Goal: Task Accomplishment & Management: Use online tool/utility

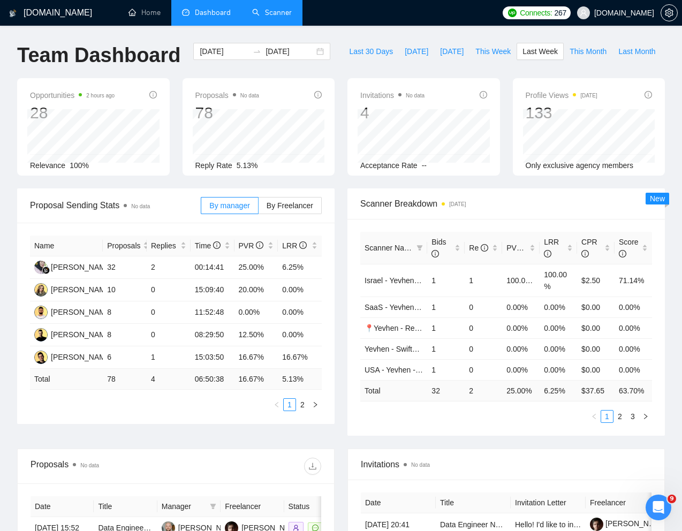
click at [284, 17] on link "Scanner" at bounding box center [272, 12] width 40 height 9
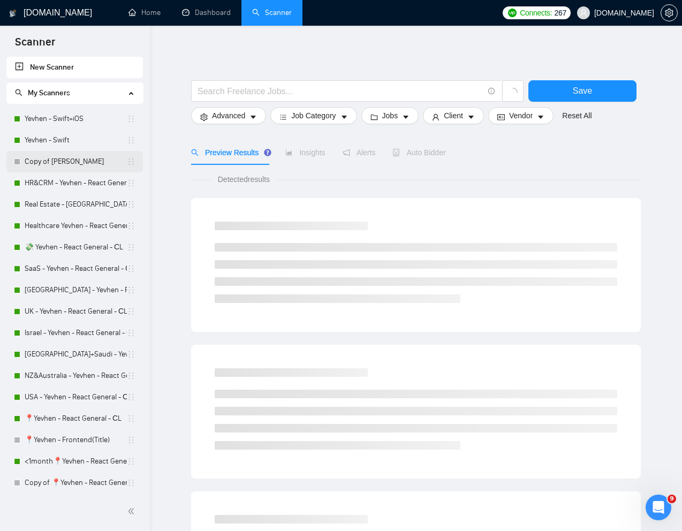
click at [57, 158] on link "Copy of [PERSON_NAME]" at bounding box center [76, 161] width 102 height 21
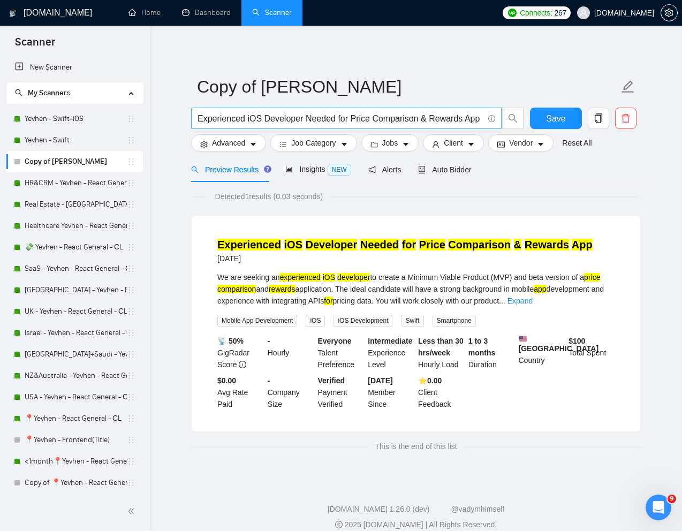
click at [340, 121] on input "Experienced iOS Developer Needed for Price Comparison & Rewards App" at bounding box center [341, 118] width 286 height 13
paste input "iOS engineer to build and publish an MVP to TestFlight for early testing"
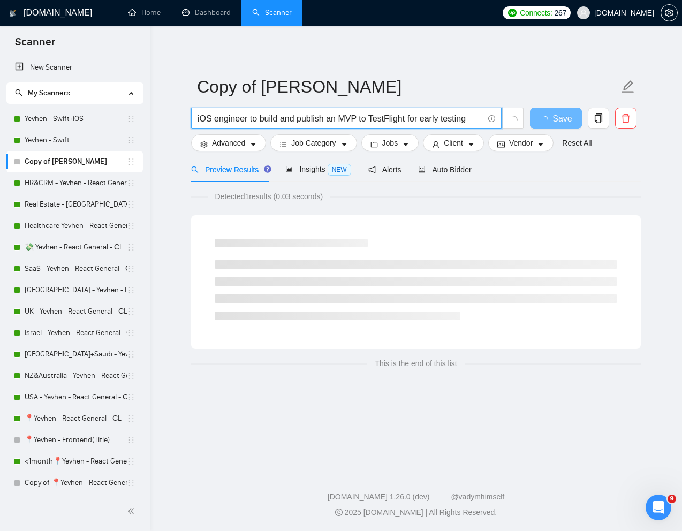
type input "iOS engineer to build and publish an MVP to TestFlight for early testing"
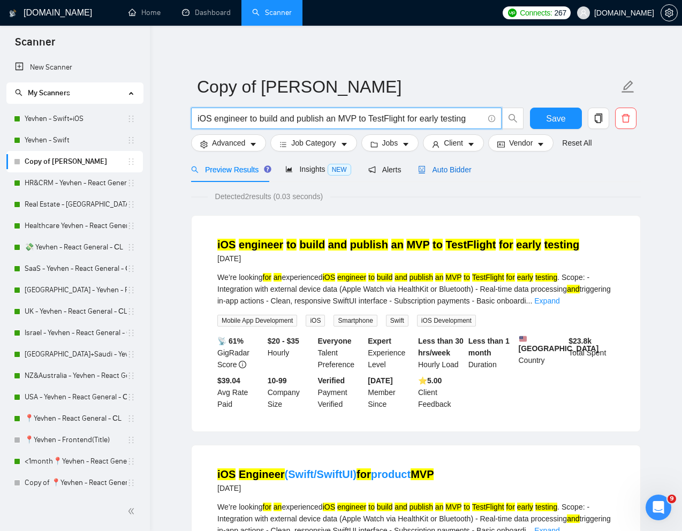
click at [460, 168] on span "Auto Bidder" at bounding box center [444, 169] width 53 height 9
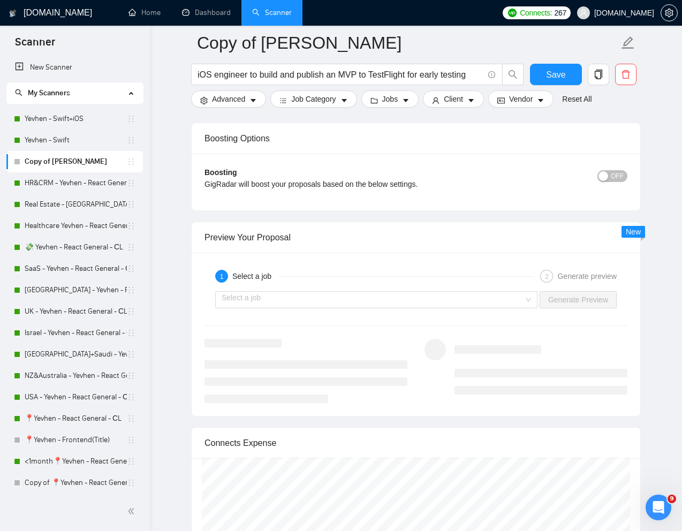
scroll to position [1941, 0]
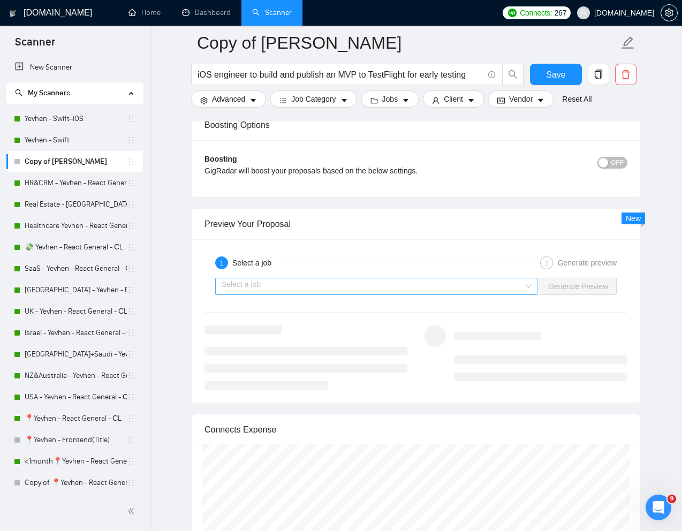
click at [516, 280] on input "search" at bounding box center [373, 287] width 302 height 16
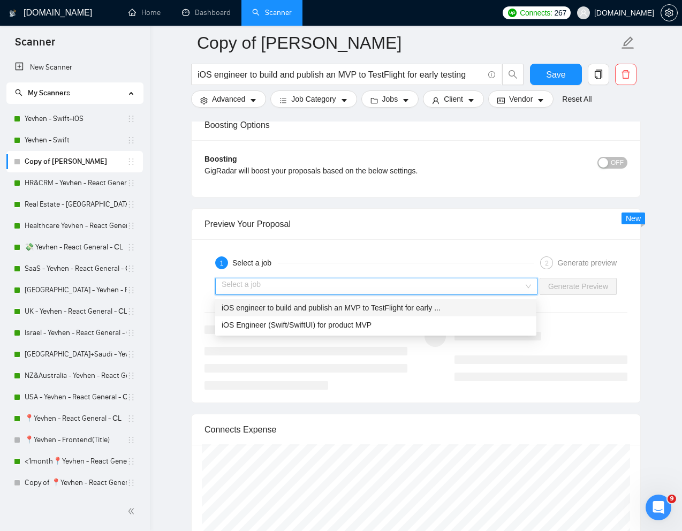
click at [422, 311] on span "iOS engineer to build and publish an MVP to TestFlight for early ..." at bounding box center [331, 308] width 219 height 9
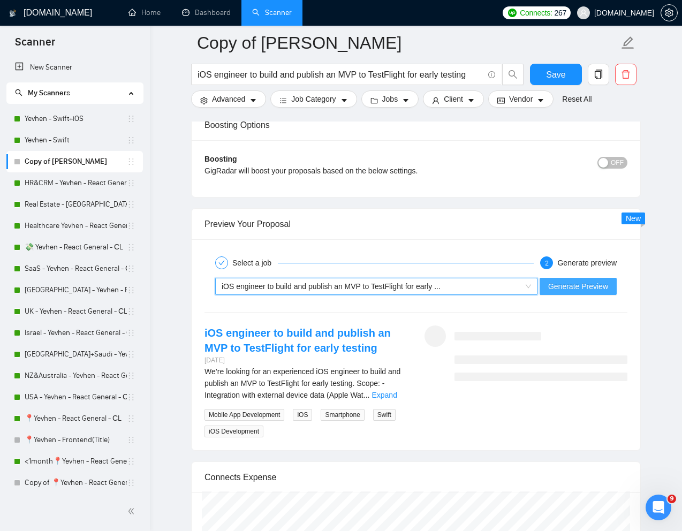
click at [560, 287] on span "Generate Preview" at bounding box center [578, 287] width 60 height 12
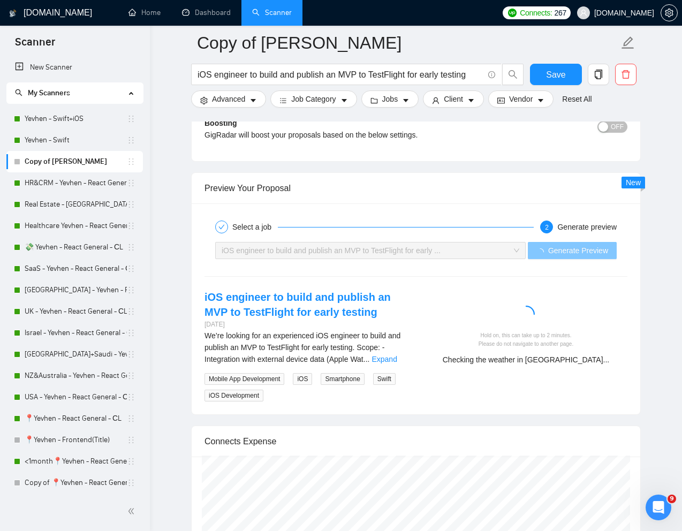
scroll to position [1982, 0]
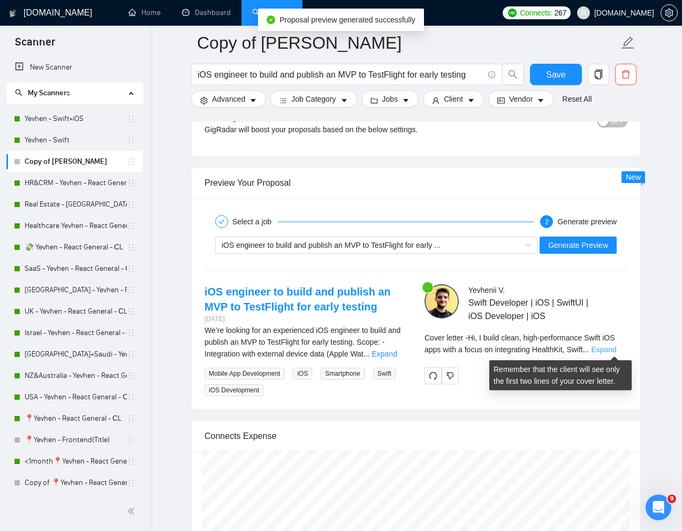
click at [607, 349] on link "Expand" at bounding box center [603, 349] width 25 height 9
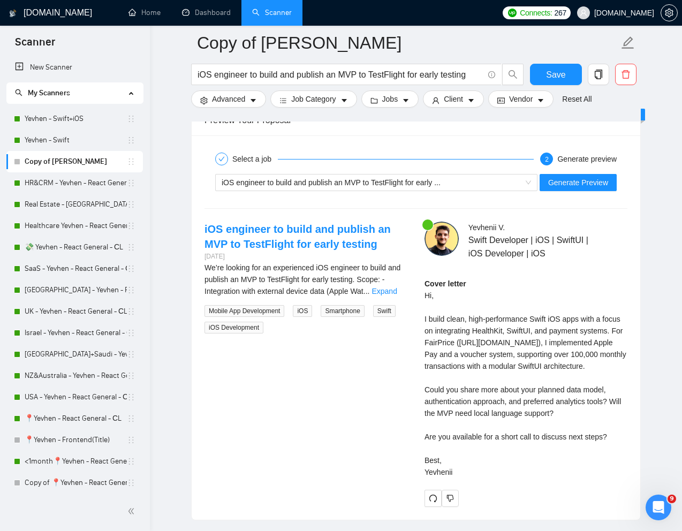
scroll to position [2048, 0]
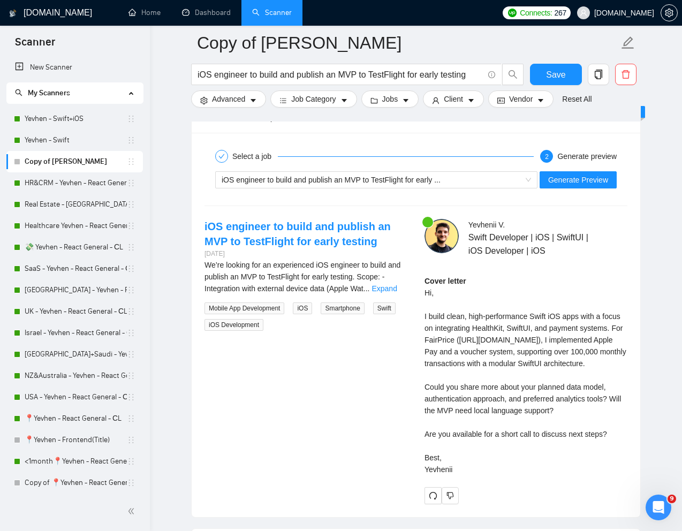
click at [447, 373] on div "Cover letter Hi, I build clean, high-performance Swift iOS apps with a focus on…" at bounding box center [526, 375] width 203 height 200
drag, startPoint x: 421, startPoint y: 309, endPoint x: 475, endPoint y: 499, distance: 197.2
click at [477, 499] on div "Yevhenii V . Swift Developer | iOS | SwiftUI | iOS Developer | iOS Cover letter…" at bounding box center [526, 361] width 220 height 285
copy div "I build clean, high-performance Swift iOS apps with a focus on integrating Heal…"
click at [577, 188] on button "Generate Preview" at bounding box center [578, 179] width 77 height 17
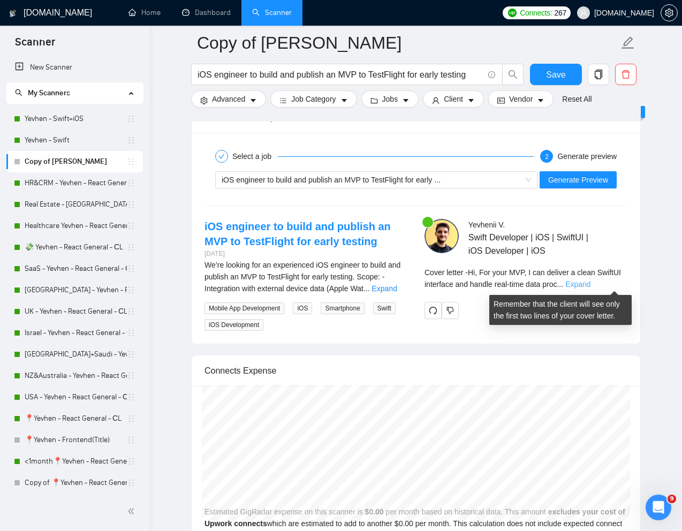
click at [591, 282] on link "Expand" at bounding box center [578, 284] width 25 height 9
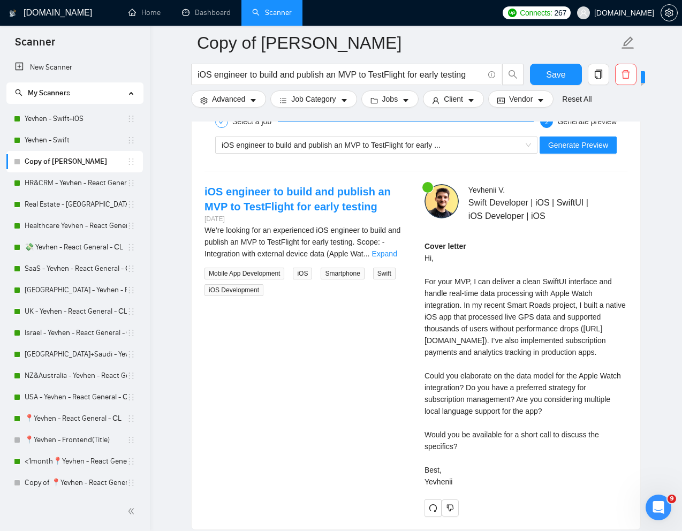
scroll to position [2077, 0]
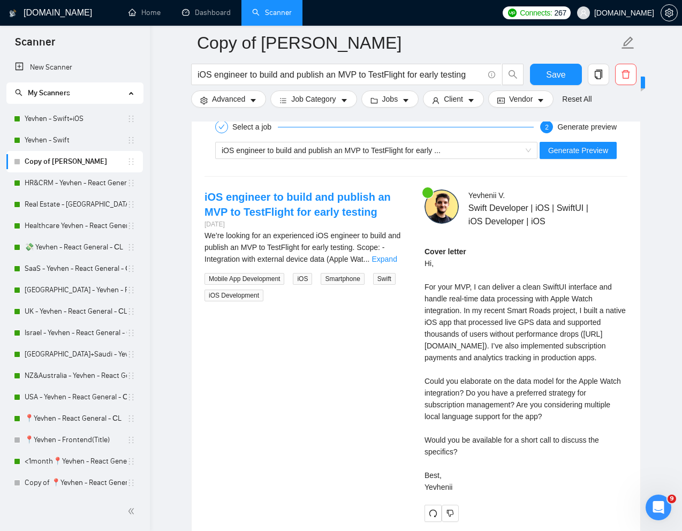
click at [470, 326] on div "Cover letter Hi, For your MVP, I can deliver a clean SwiftUI interface and hand…" at bounding box center [526, 369] width 203 height 247
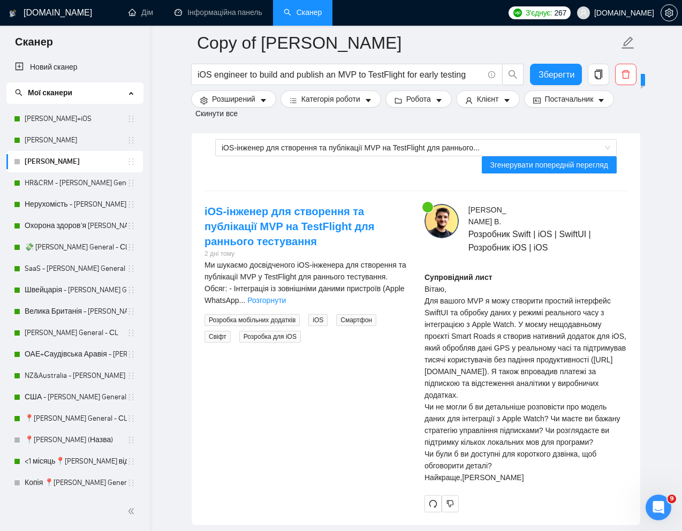
scroll to position [2175, 0]
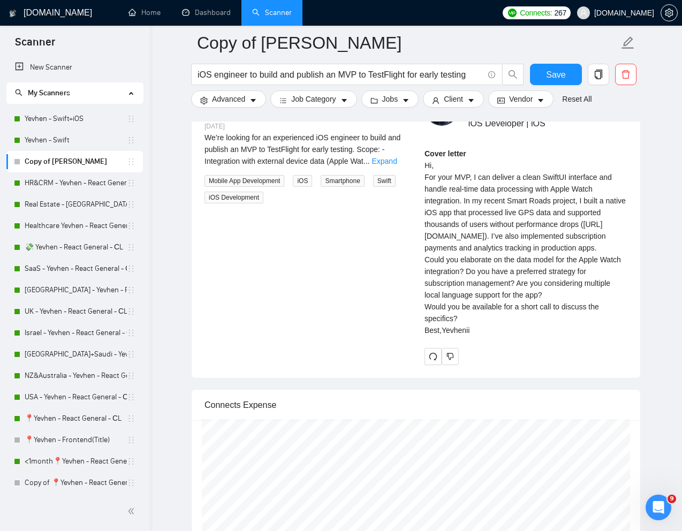
click at [423, 304] on div "Yevhenii V . Swift Developer | iOS | SwiftUI | iOS Developer | iOS Cover letter…" at bounding box center [526, 228] width 220 height 273
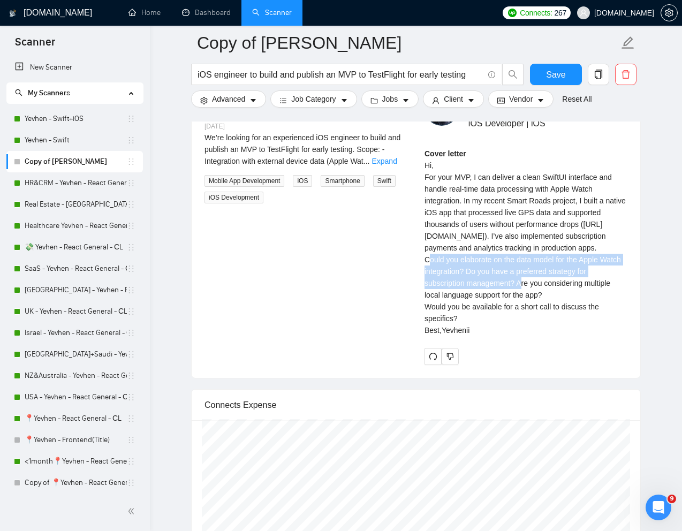
drag, startPoint x: 417, startPoint y: 304, endPoint x: 520, endPoint y: 329, distance: 105.5
click at [520, 329] on div "Yevhenii V . Swift Developer | iOS | SwiftUI | iOS Developer | iOS Cover letter…" at bounding box center [526, 228] width 220 height 273
copy div "Could you elaborate on the data model for the Apple Watch integration? Do you h…"
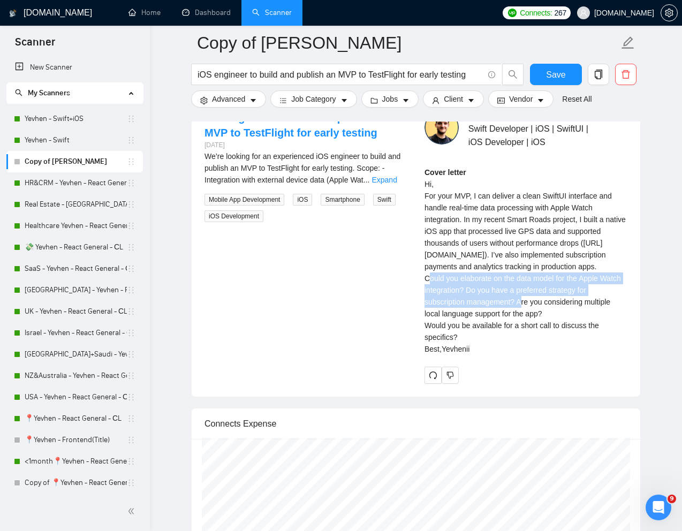
scroll to position [2150, 0]
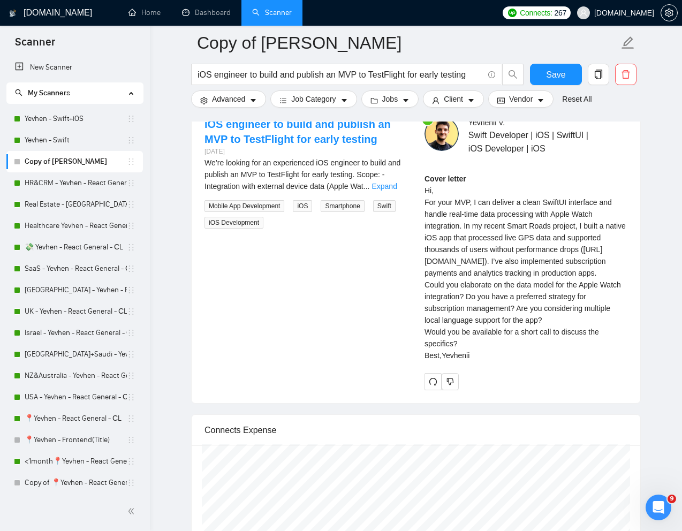
click at [485, 236] on div "Cover letter Hi, For your MVP, I can deliver a clean SwiftUI interface and hand…" at bounding box center [526, 267] width 203 height 189
drag, startPoint x: 423, startPoint y: 215, endPoint x: 495, endPoint y: 311, distance: 119.3
click at [495, 311] on div "Yevhenii V . Swift Developer | iOS | SwiftUI | iOS Developer | iOS Cover letter…" at bounding box center [526, 253] width 220 height 273
copy div "For your MVP, I can deliver a clean SwiftUI interface and handle real-time data…"
click at [568, 292] on div "Cover letter Hi, For your MVP, I can deliver a clean SwiftUI interface and hand…" at bounding box center [526, 267] width 203 height 189
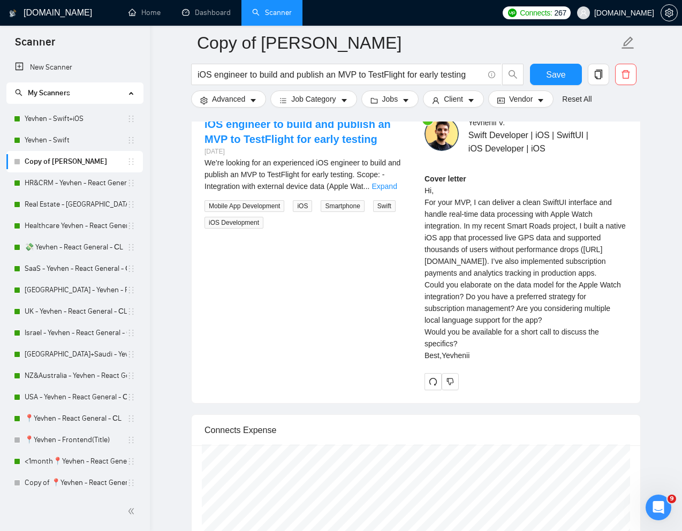
drag, startPoint x: 465, startPoint y: 239, endPoint x: 506, endPoint y: 308, distance: 80.7
click at [506, 309] on div "Cover letter Hi, For your MVP, I can deliver a clean SwiftUI interface and hand…" at bounding box center [526, 267] width 203 height 189
copy div "In my recent Smart Roads project, I built a native iOS app that processed live …"
click at [475, 362] on div "Cover letter Hi, For your MVP, I can deliver a clean SwiftUI interface and hand…" at bounding box center [526, 267] width 203 height 189
click at [458, 362] on div "Cover letter Hi, For your MVP, I can deliver a clean SwiftUI interface and hand…" at bounding box center [526, 267] width 203 height 189
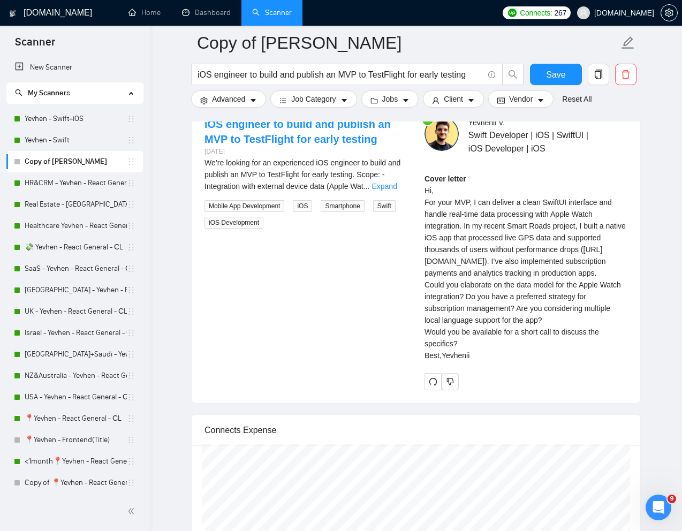
drag, startPoint x: 468, startPoint y: 404, endPoint x: 417, endPoint y: 392, distance: 52.7
click at [417, 390] on div "Yevhenii V . Swift Developer | iOS | SwiftUI | iOS Developer | iOS Cover letter…" at bounding box center [526, 253] width 220 height 273
copy div "Would you be available for a short call to discuss the specifics?"
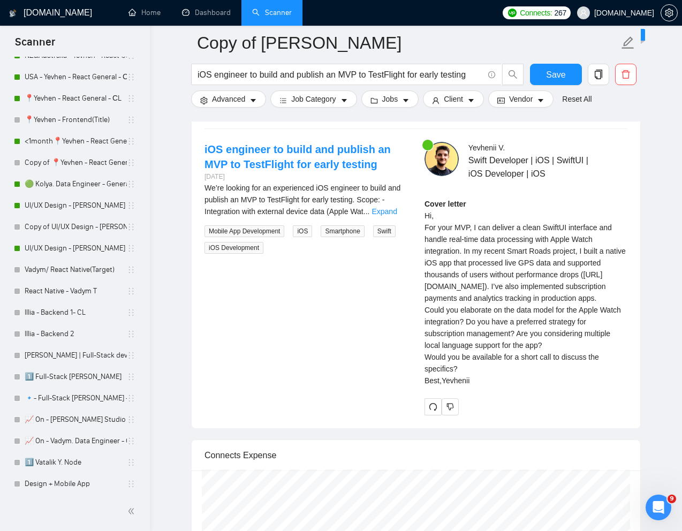
scroll to position [319, 0]
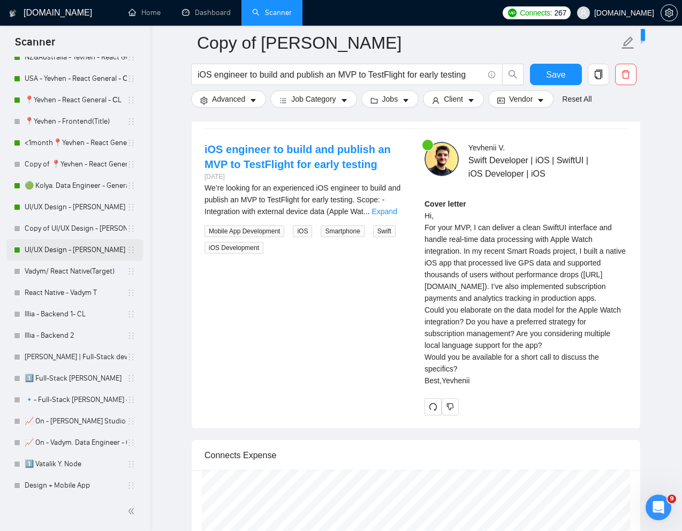
click at [64, 253] on link "UI/UX Design - [PERSON_NAME]" at bounding box center [76, 249] width 102 height 21
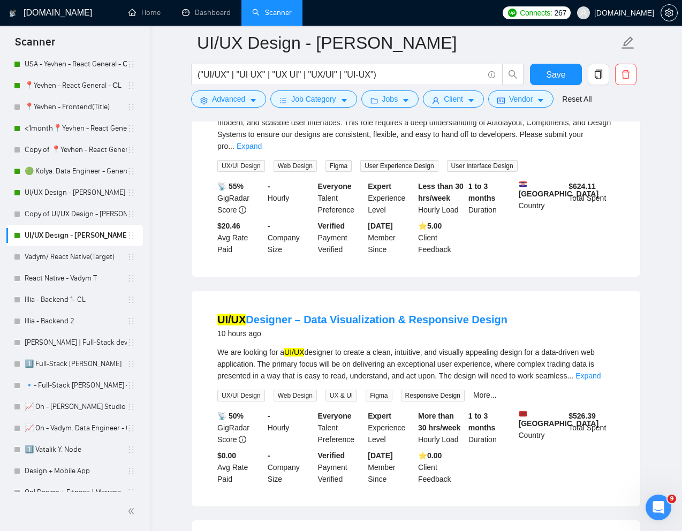
scroll to position [127, 0]
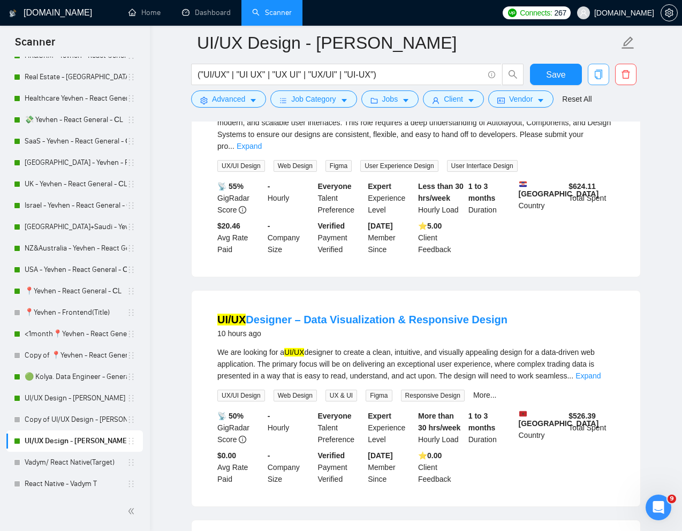
click at [602, 71] on icon "copy" at bounding box center [598, 75] width 7 height 10
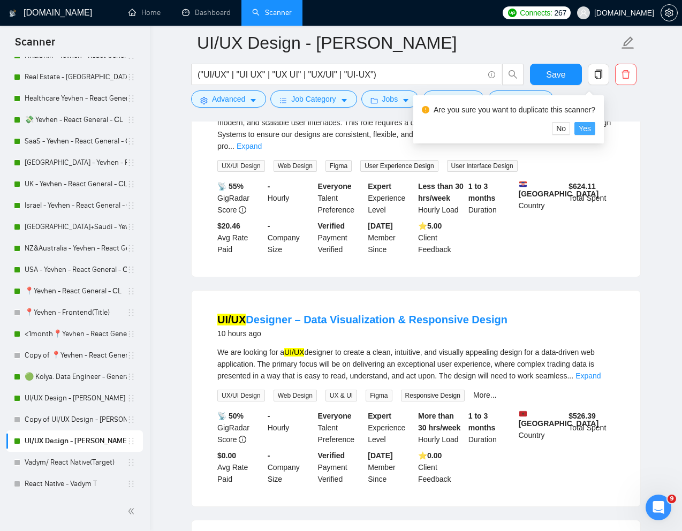
click at [589, 127] on span "Yes" at bounding box center [585, 129] width 12 height 12
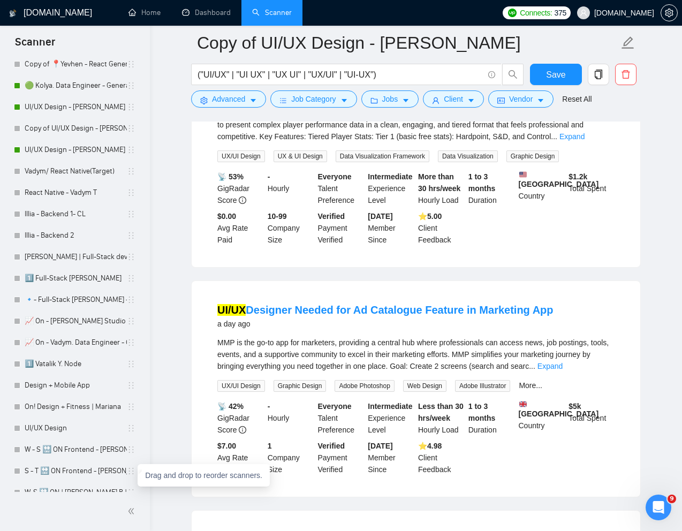
scroll to position [377, 0]
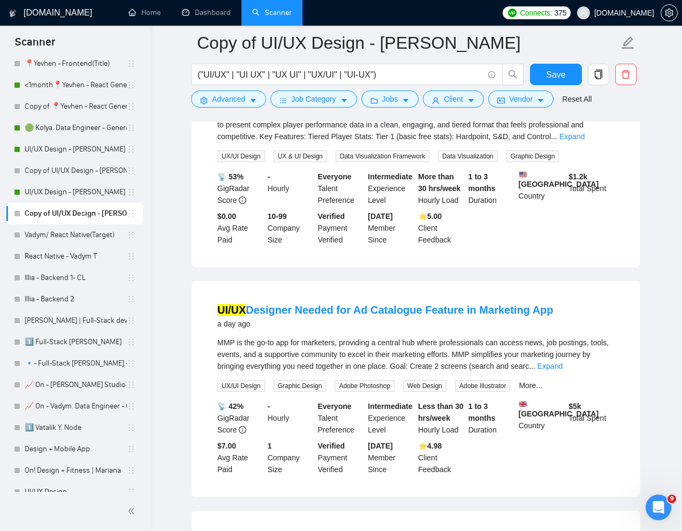
click at [67, 209] on link "Copy of UI/UX Design - Natalia" at bounding box center [76, 213] width 102 height 21
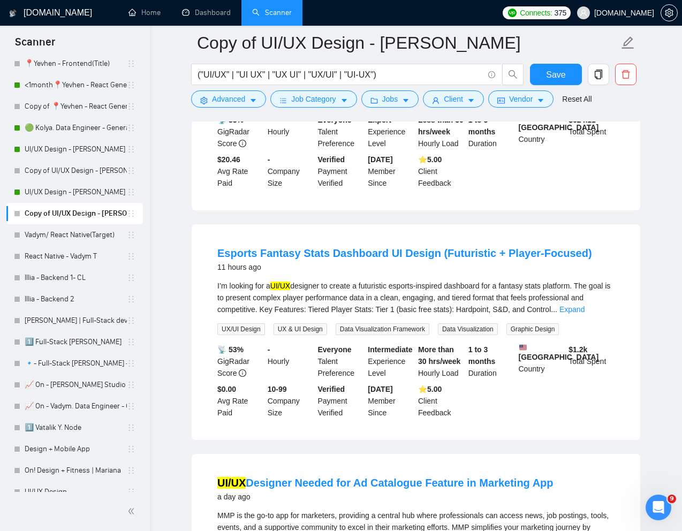
scroll to position [373, 0]
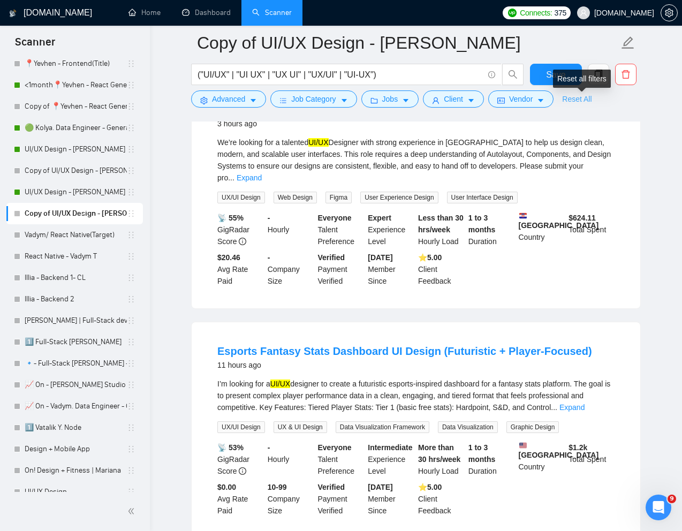
click at [583, 100] on link "Reset All" at bounding box center [576, 99] width 29 height 12
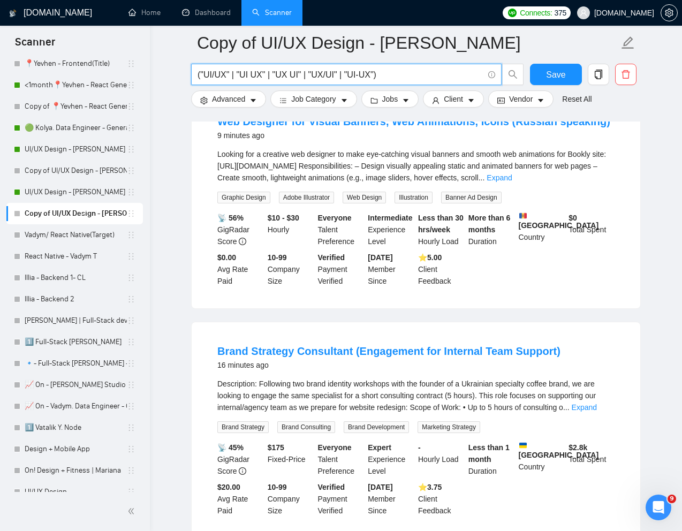
drag, startPoint x: 388, startPoint y: 77, endPoint x: 179, endPoint y: 76, distance: 209.4
paste input "UI/UX Designer for VisitMe Mobile Application"
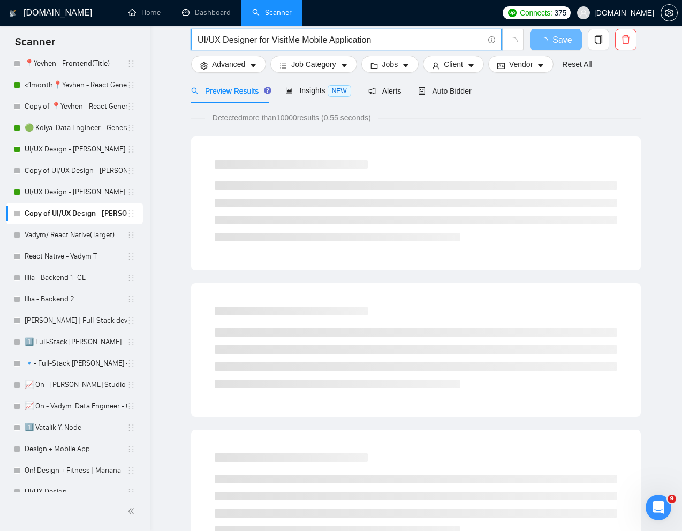
scroll to position [0, 0]
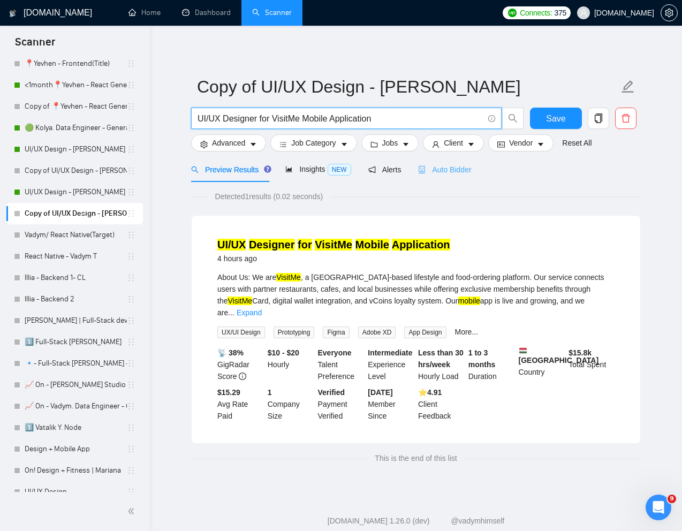
type input "UI/UX Designer for VisitMe Mobile Application"
click at [460, 167] on span "Auto Bidder" at bounding box center [444, 169] width 53 height 9
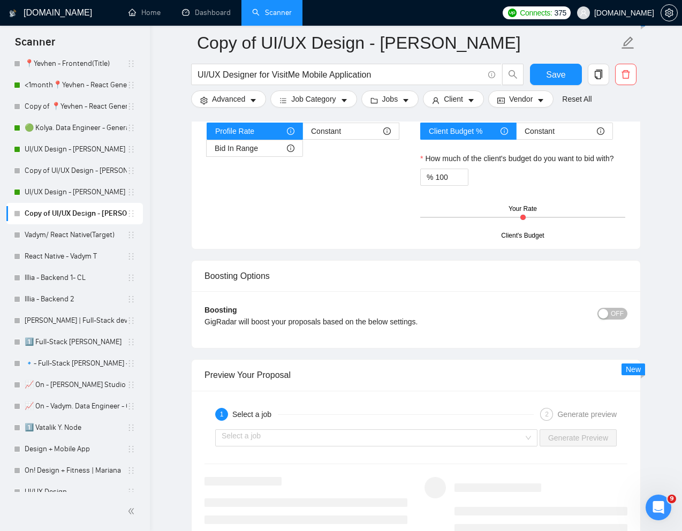
scroll to position [1972, 0]
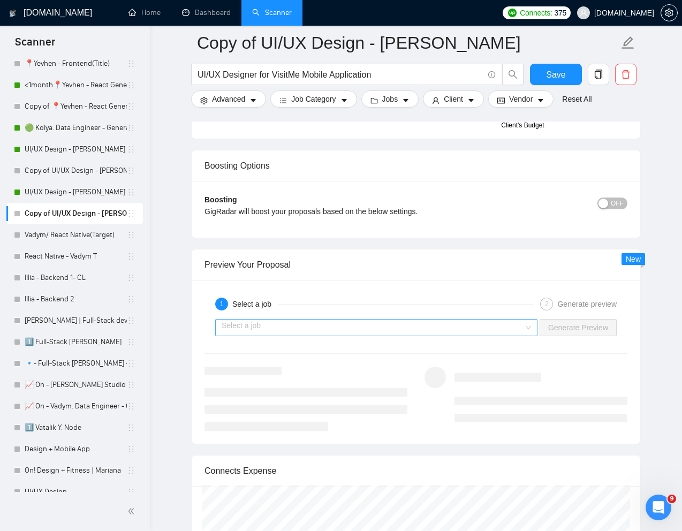
click at [507, 327] on input "search" at bounding box center [373, 328] width 302 height 16
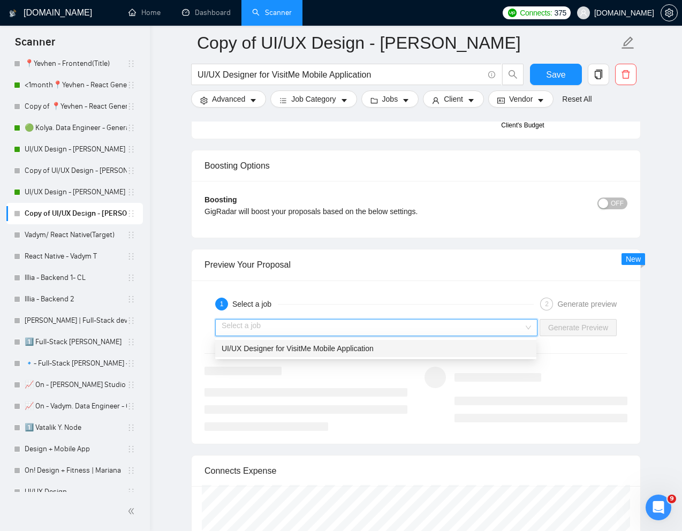
click at [420, 348] on div "UI/UX Designer for VisitMe Mobile Application" at bounding box center [376, 349] width 308 height 12
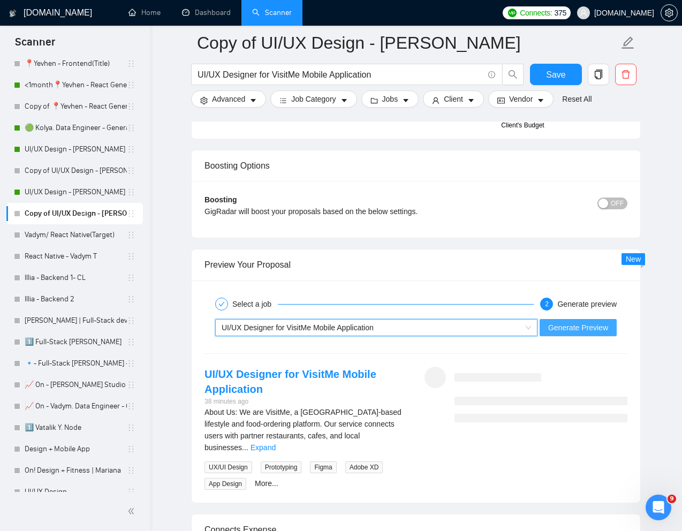
click at [575, 330] on span "Generate Preview" at bounding box center [578, 328] width 60 height 12
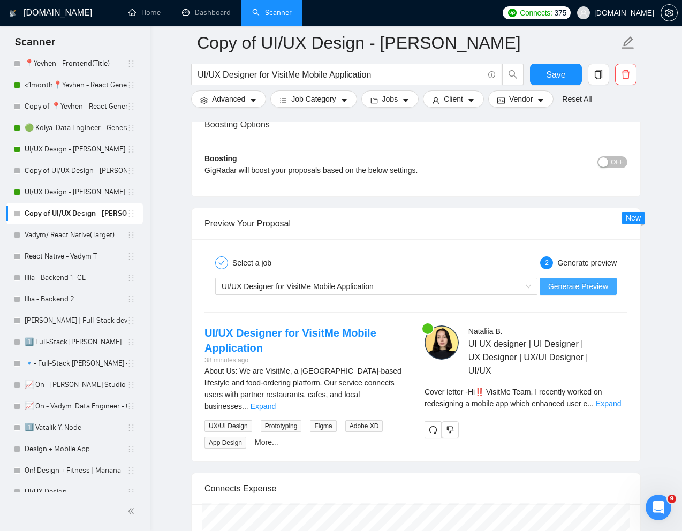
scroll to position [2036, 0]
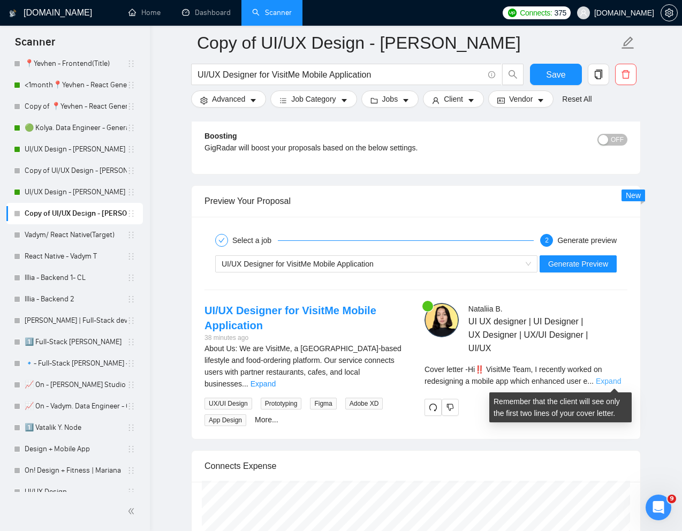
click at [616, 381] on link "Expand" at bounding box center [608, 381] width 25 height 9
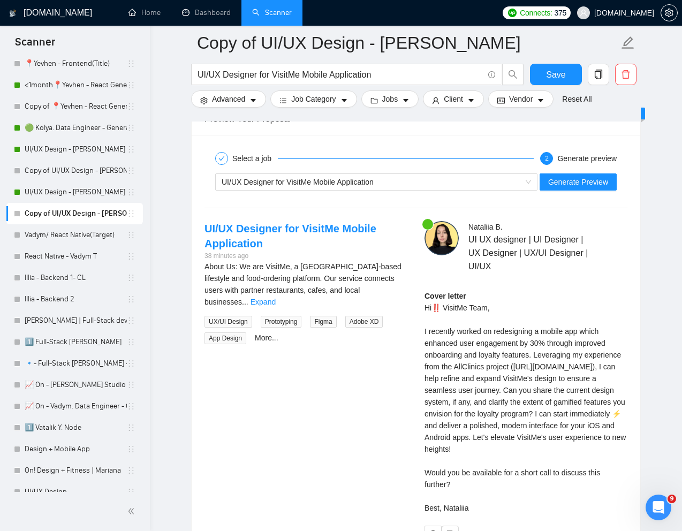
scroll to position [2119, 0]
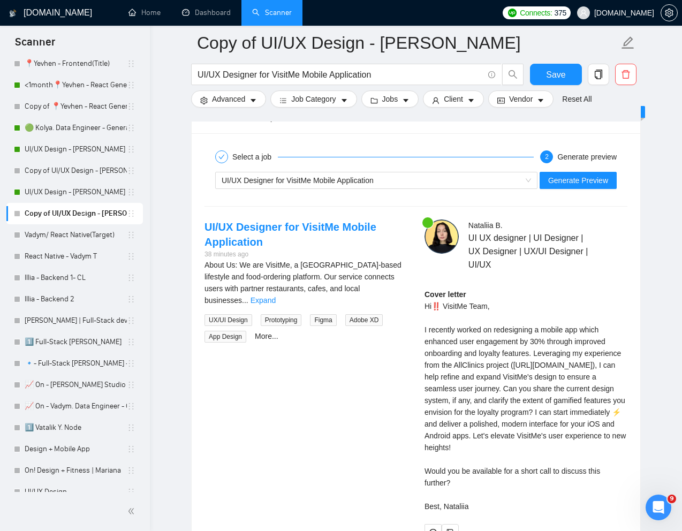
click at [446, 333] on div "Cover letter Hi‼️ VisitMe Team, I recently worked on redesigning a mobile app w…" at bounding box center [526, 401] width 203 height 224
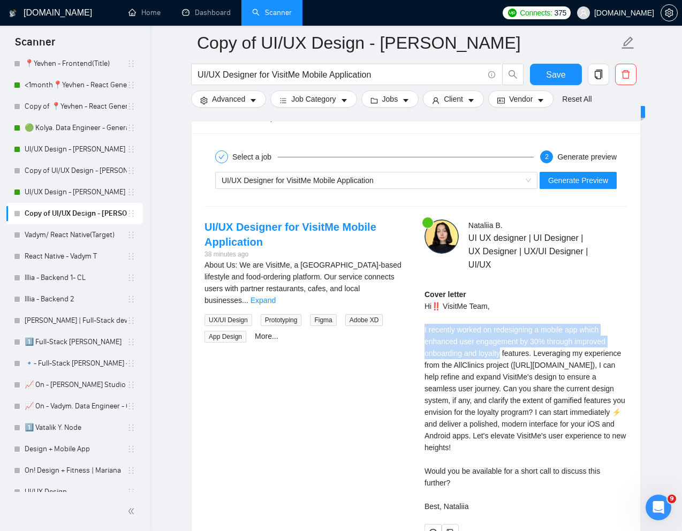
drag, startPoint x: 419, startPoint y: 329, endPoint x: 504, endPoint y: 349, distance: 87.0
click at [504, 349] on div "Nataliia B . UI UX designer | UI Designer | UX Designer | UX/UI Designer | UI/U…" at bounding box center [526, 381] width 220 height 322
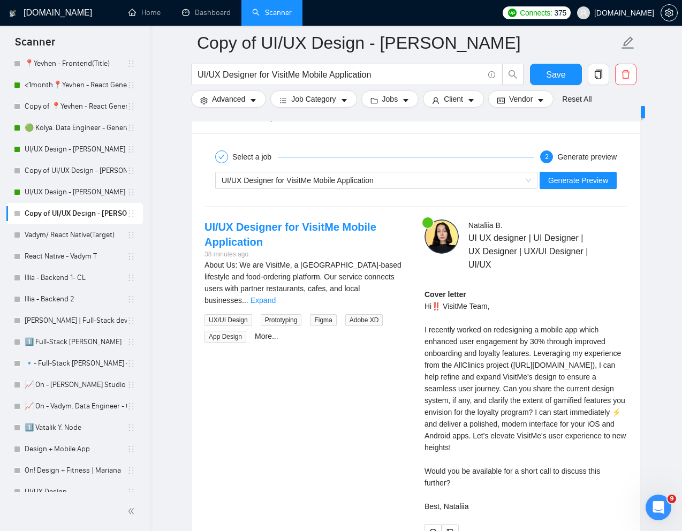
click at [509, 418] on div "Cover letter Hi‼️ VisitMe Team, I recently worked on redesigning a mobile app w…" at bounding box center [526, 401] width 203 height 224
click at [456, 412] on div "Cover letter Hi‼️ VisitMe Team, I recently worked on redesigning a mobile app w…" at bounding box center [526, 401] width 203 height 224
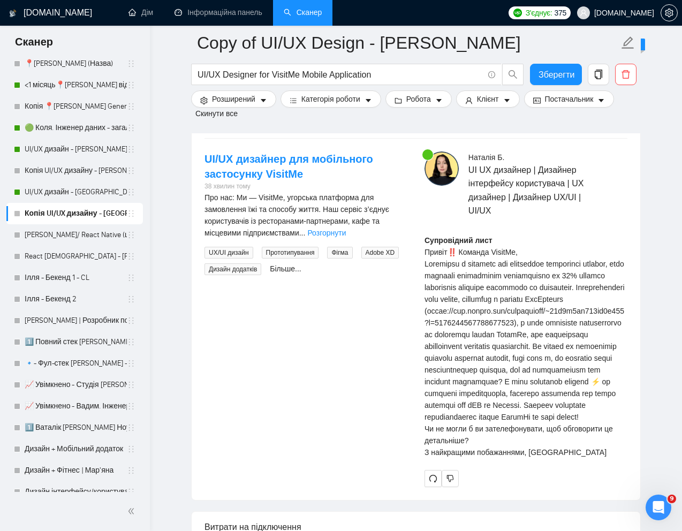
scroll to position [2277, 0]
click at [552, 412] on font "Пам’ятайте, що клієнт побачить лише перші два рядки вашого супровідного листа." at bounding box center [525, 340] width 200 height 162
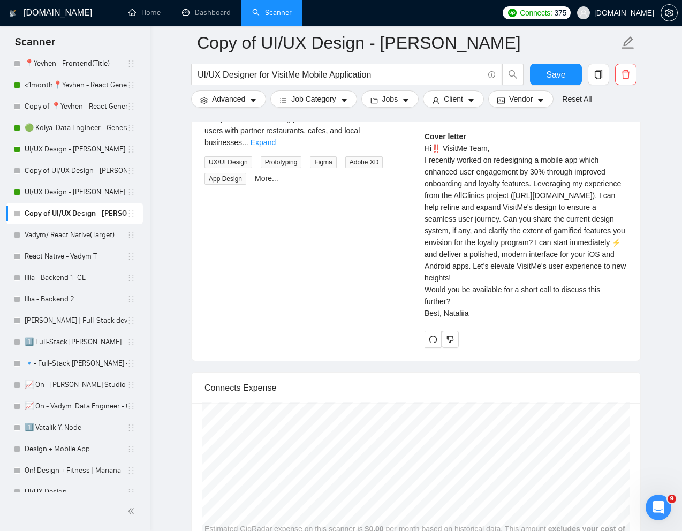
click at [547, 295] on div "Cover letter Hi‼️ VisitMe Team, I recently worked on redesigning a mobile app w…" at bounding box center [526, 225] width 203 height 189
click at [553, 290] on div "Cover letter Hi‼️ VisitMe Team, I recently worked on redesigning a mobile app w…" at bounding box center [526, 225] width 203 height 189
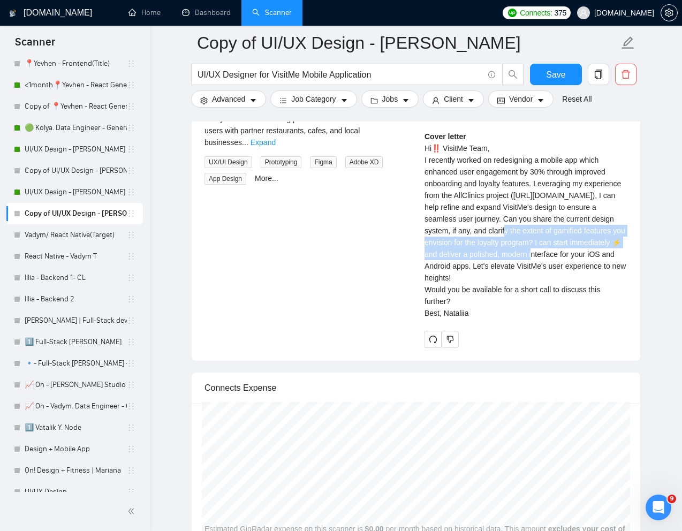
drag, startPoint x: 455, startPoint y: 257, endPoint x: 495, endPoint y: 279, distance: 46.2
click at [495, 279] on div "Cover letter Hi‼️ VisitMe Team, I recently worked on redesigning a mobile app w…" at bounding box center [526, 225] width 203 height 189
copy div "Can you share the current design system, if any, and clarify the extent of gami…"
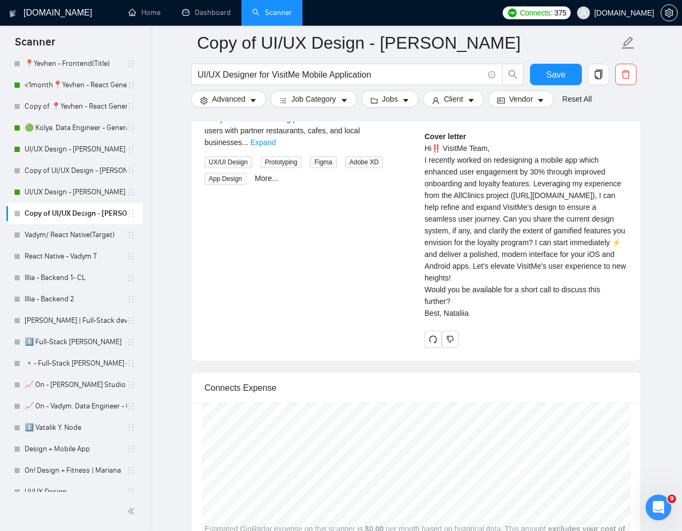
click at [483, 204] on div "Cover letter Hi‼️ VisitMe Team, I recently worked on redesigning a mobile app w…" at bounding box center [526, 225] width 203 height 189
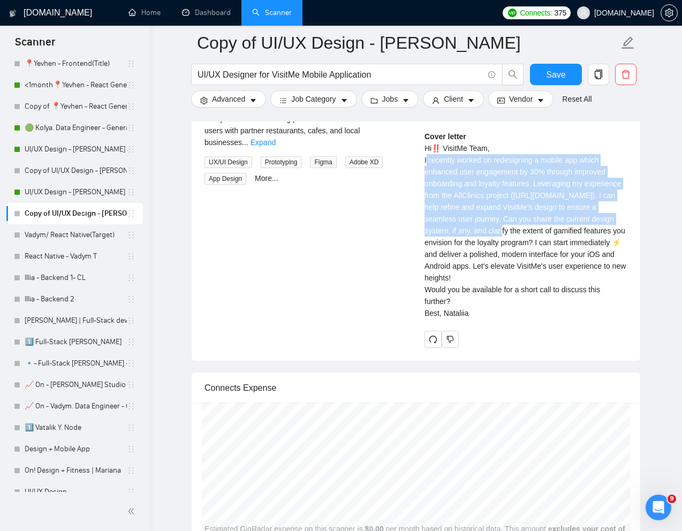
drag, startPoint x: 420, startPoint y: 174, endPoint x: 453, endPoint y: 254, distance: 87.0
click at [453, 254] on div "Nataliia B . UI UX designer | UI Designer | UX Designer | UX/UI Designer | UI/U…" at bounding box center [526, 205] width 220 height 287
copy div "I recently worked on redesigning a mobile app which enhanced user engagement by…"
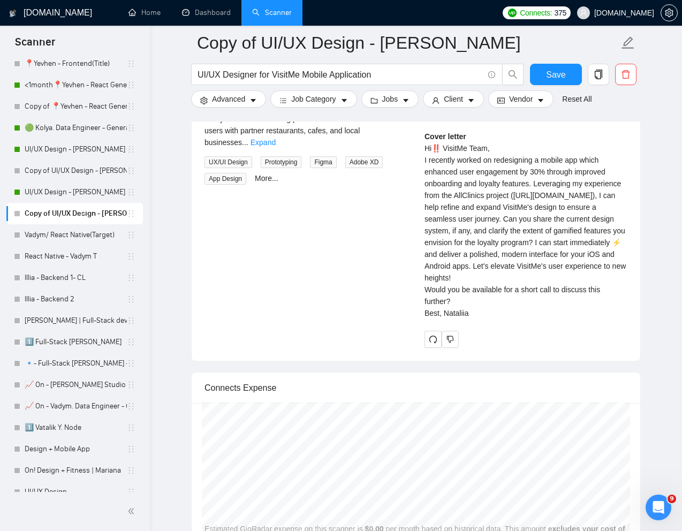
click at [460, 319] on div "Cover letter Hi‼️ VisitMe Team, I recently worked on redesigning a mobile app w…" at bounding box center [526, 225] width 203 height 189
drag, startPoint x: 457, startPoint y: 347, endPoint x: 416, endPoint y: 341, distance: 41.1
click at [416, 341] on div "Nataliia B . UI UX designer | UI Designer | UX Designer | UX/UI Designer | UI/U…" at bounding box center [526, 205] width 220 height 287
click at [444, 319] on div "Cover letter Hi‼️ VisitMe Team, I recently worked on redesigning a mobile app w…" at bounding box center [526, 225] width 203 height 189
drag, startPoint x: 472, startPoint y: 375, endPoint x: 409, endPoint y: 331, distance: 76.8
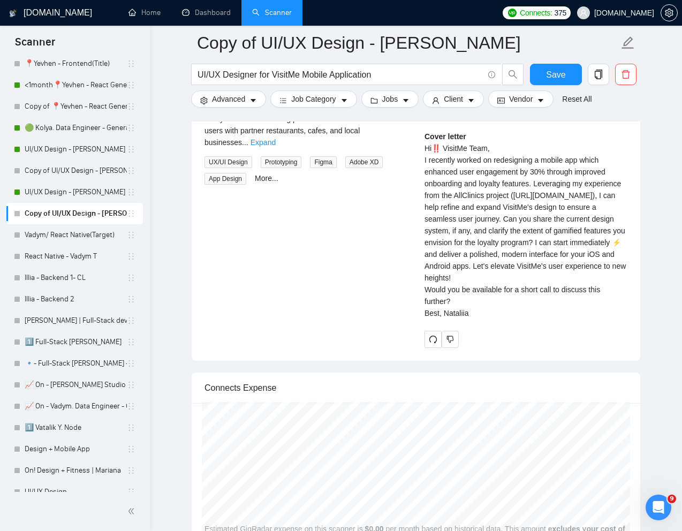
click at [409, 331] on div "UI/UX Designer for VisitMe Mobile Application 38 minutes ago About Us: We are V…" at bounding box center [416, 205] width 440 height 287
click at [439, 319] on div "Cover letter Hi‼️ VisitMe Team, I recently worked on redesigning a mobile app w…" at bounding box center [526, 225] width 203 height 189
drag, startPoint x: 422, startPoint y: 340, endPoint x: 475, endPoint y: 370, distance: 60.9
click at [475, 348] on div "Nataliia B . UI UX designer | UI Designer | UX Designer | UX/UI Designer | UI/U…" at bounding box center [526, 205] width 220 height 287
copy div "Would you be available for a short call to discuss this further? Best, Nataliia"
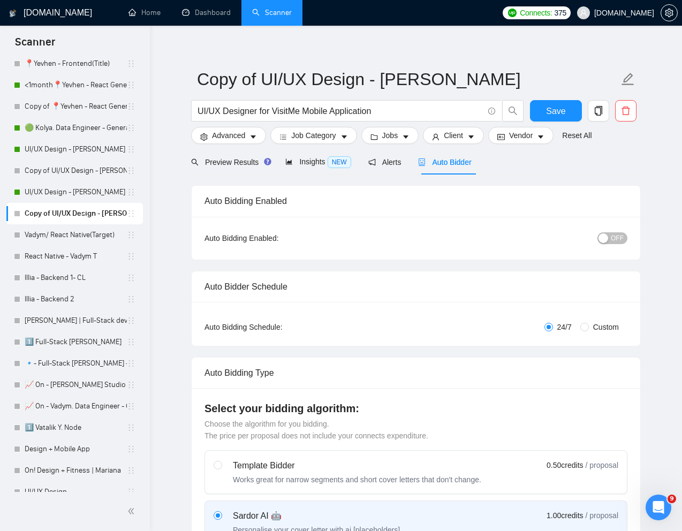
scroll to position [0, 0]
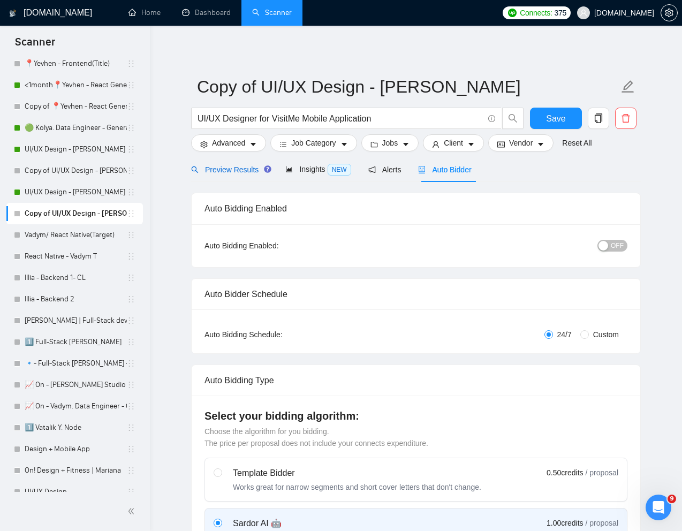
click at [228, 168] on span "Preview Results" at bounding box center [229, 169] width 77 height 9
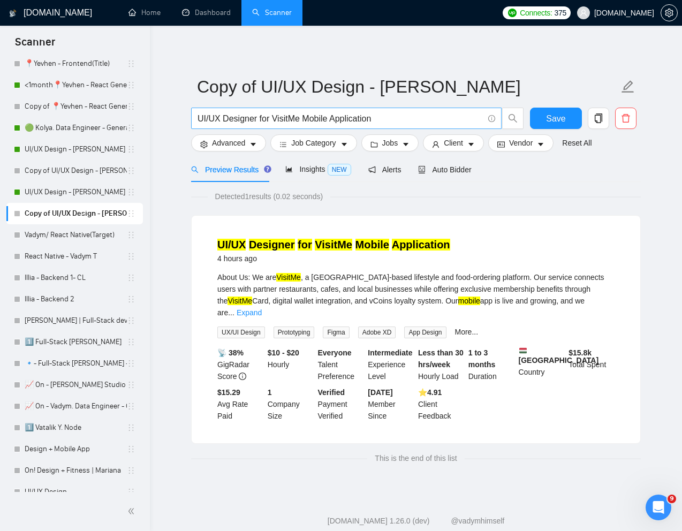
click at [413, 108] on span "UI/UX Designer for VisitMe Mobile Application" at bounding box center [346, 118] width 311 height 21
drag, startPoint x: 386, startPoint y: 112, endPoint x: 189, endPoint y: 112, distance: 197.6
click at [189, 112] on div "UI/UX Designer for VisitMe Mobile Application" at bounding box center [357, 121] width 337 height 27
paste input "Product Designer for Next-Gen Career Development Platform"
type input "Product Designer for Next-Gen Career Development Platform"
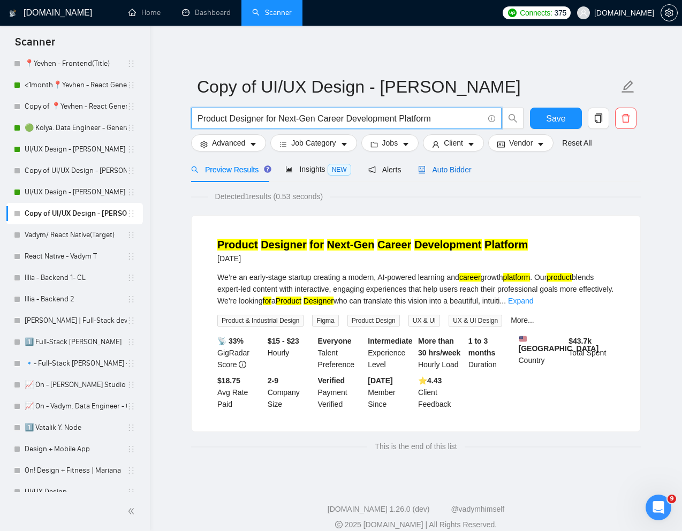
click at [456, 168] on span "Auto Bidder" at bounding box center [444, 169] width 53 height 9
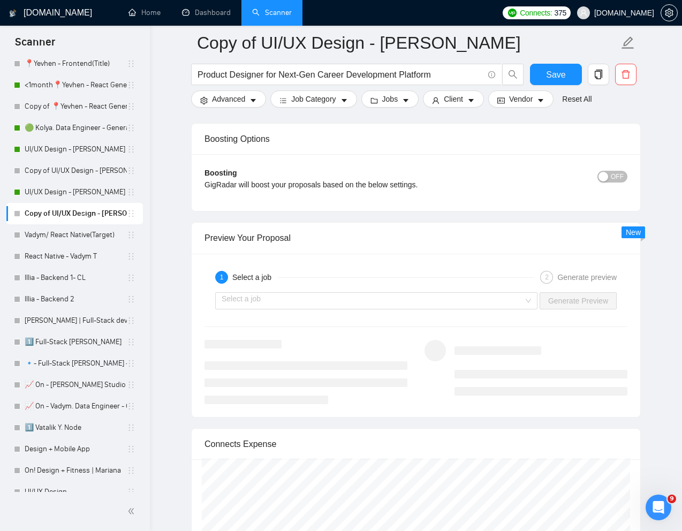
scroll to position [2080, 0]
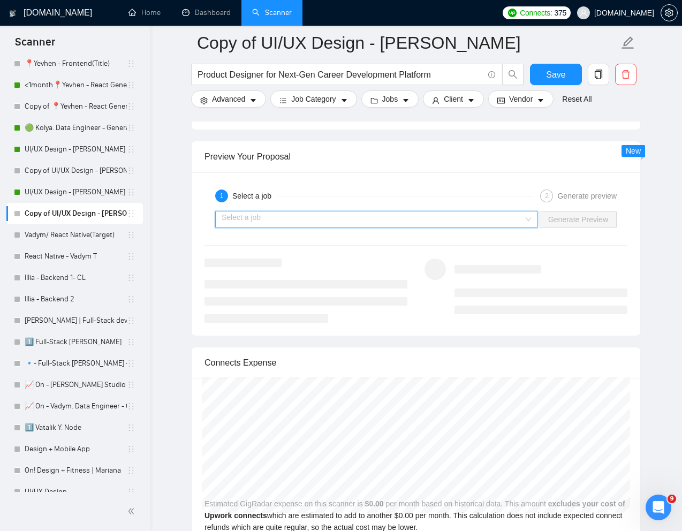
click at [432, 218] on input "search" at bounding box center [373, 220] width 302 height 16
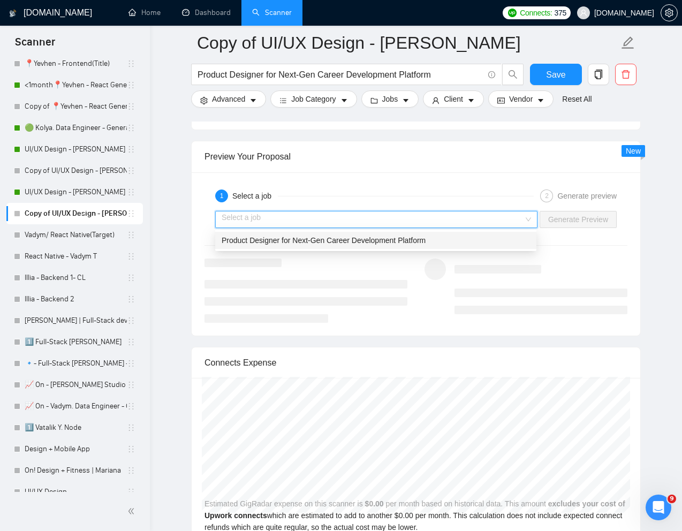
click at [359, 242] on span "Product Designer for Next-Gen Career Development Platform" at bounding box center [324, 240] width 204 height 9
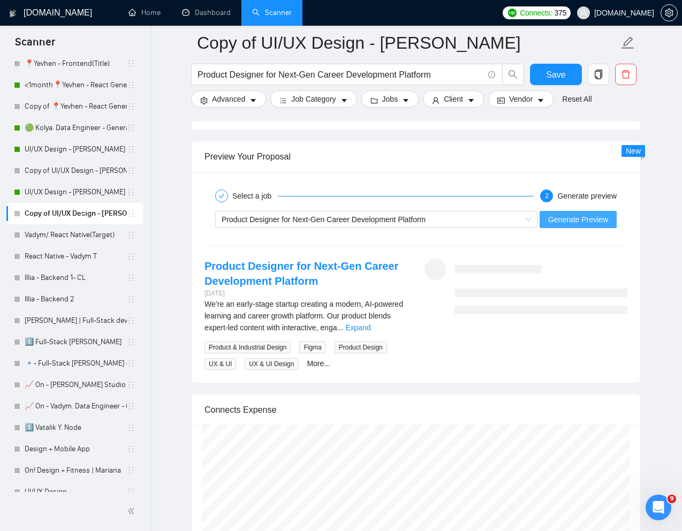
click at [585, 219] on span "Generate Preview" at bounding box center [578, 220] width 60 height 12
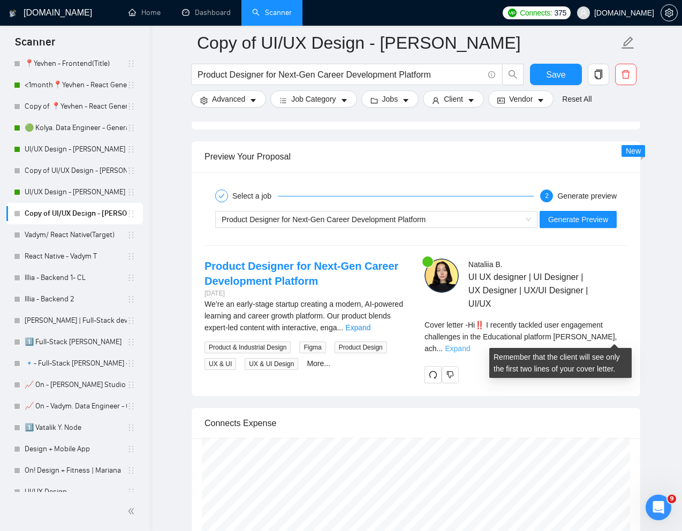
click at [470, 344] on link "Expand" at bounding box center [457, 348] width 25 height 9
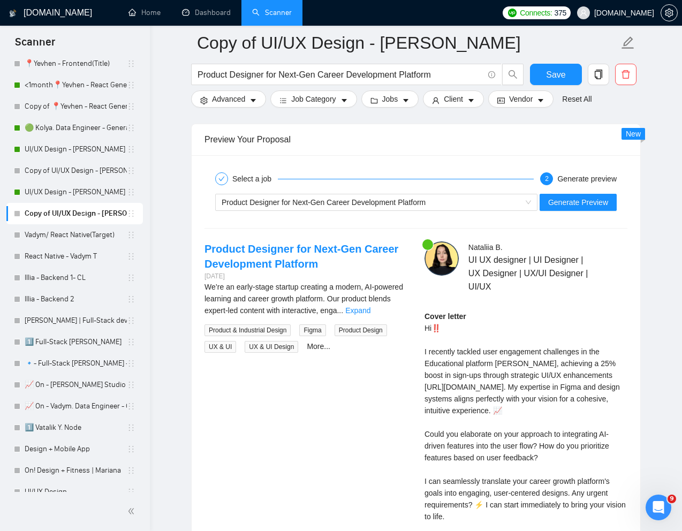
scroll to position [2110, 0]
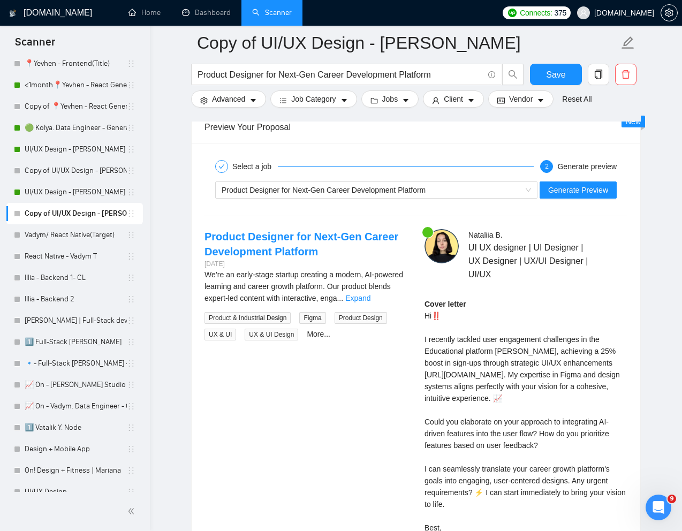
click at [459, 356] on div "Cover letter Hi‼️ I recently tackled user engagement challenges in the Educatio…" at bounding box center [526, 421] width 203 height 247
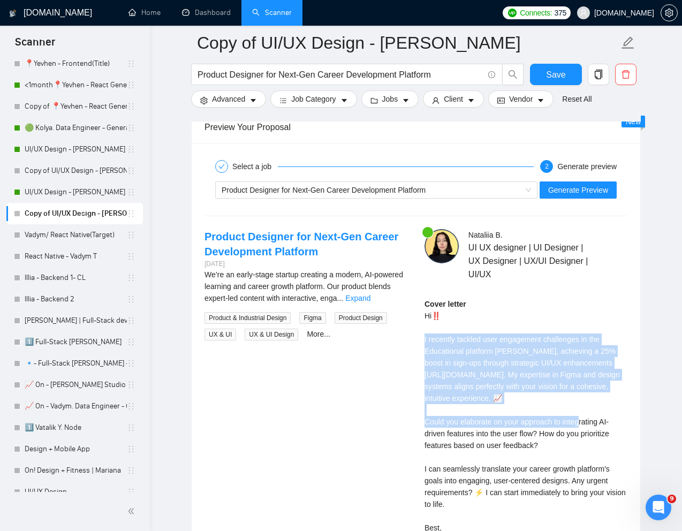
drag, startPoint x: 422, startPoint y: 339, endPoint x: 531, endPoint y: 412, distance: 130.9
click at [531, 412] on div "Nataliia B . UI UX designer | UI Designer | UX Designer | UX/UI Designer | UI/U…" at bounding box center [526, 401] width 220 height 345
copy div "I recently tackled user engagement challenges in the Educational platform Luca,…"
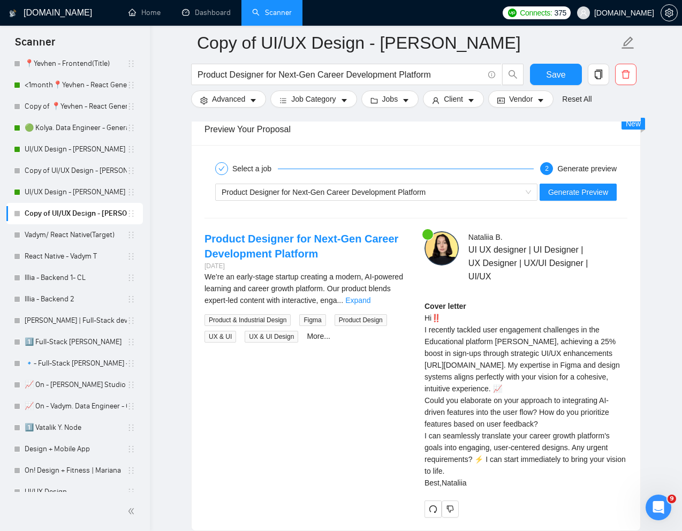
scroll to position [2116, 0]
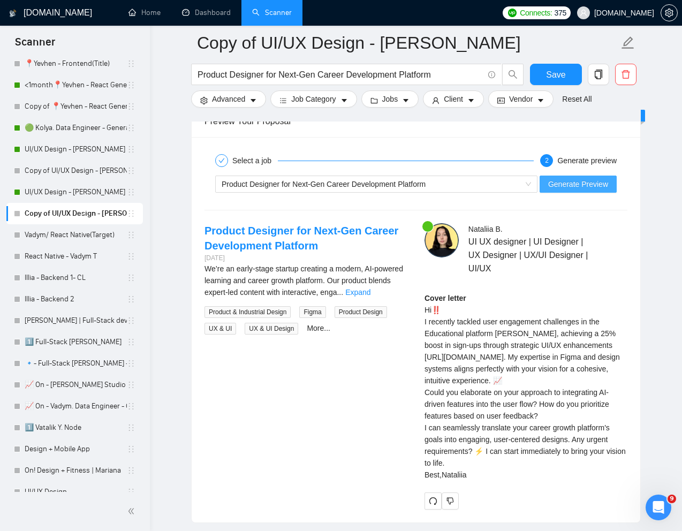
click at [573, 185] on span "Generate Preview" at bounding box center [578, 184] width 60 height 12
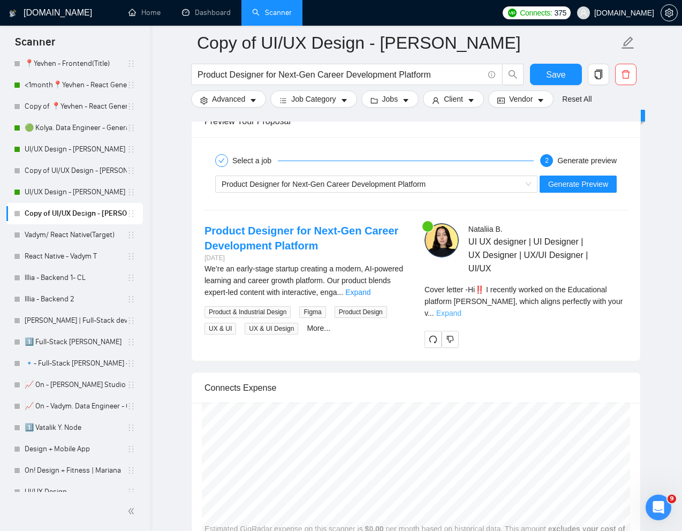
click at [462, 309] on link "Expand" at bounding box center [448, 313] width 25 height 9
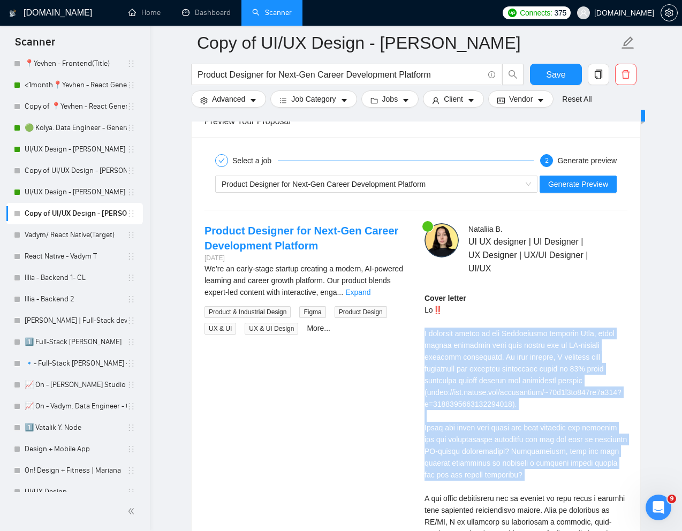
drag, startPoint x: 425, startPoint y: 332, endPoint x: 569, endPoint y: 489, distance: 213.0
click at [569, 489] on div "Cover letter" at bounding box center [526, 463] width 203 height 342
copy div "I recently worked on the Educational platform Luca, which aligns perfectly with…"
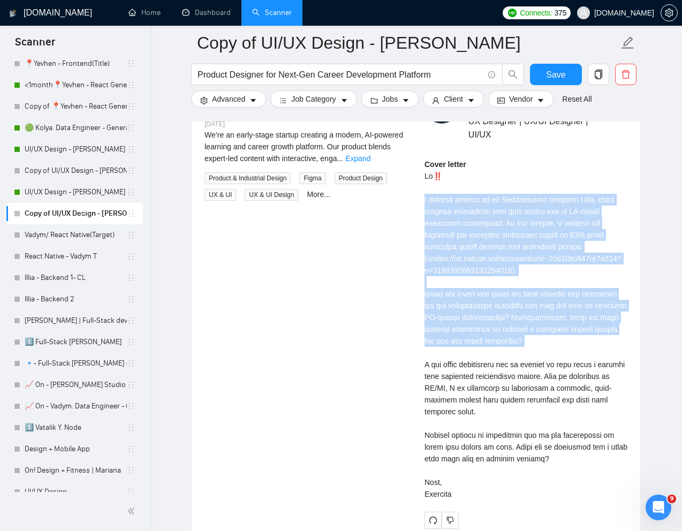
scroll to position [2260, 0]
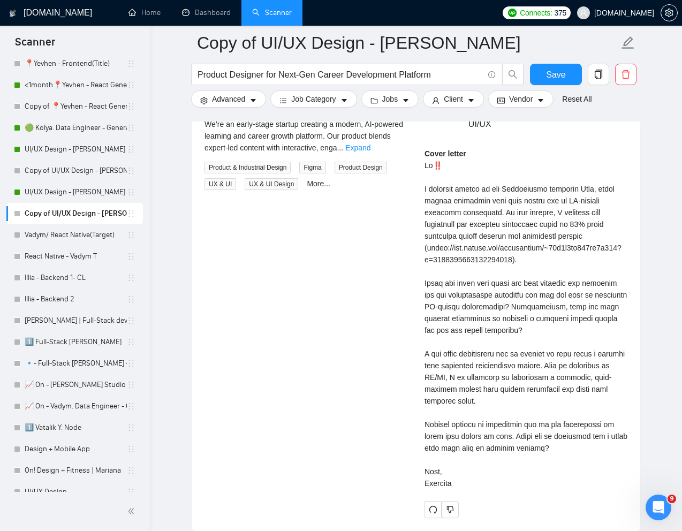
click at [506, 453] on div "Cover letter" at bounding box center [526, 319] width 203 height 342
drag, startPoint x: 509, startPoint y: 438, endPoint x: 550, endPoint y: 447, distance: 41.7
click at [550, 447] on div "Cover letter" at bounding box center [526, 319] width 203 height 342
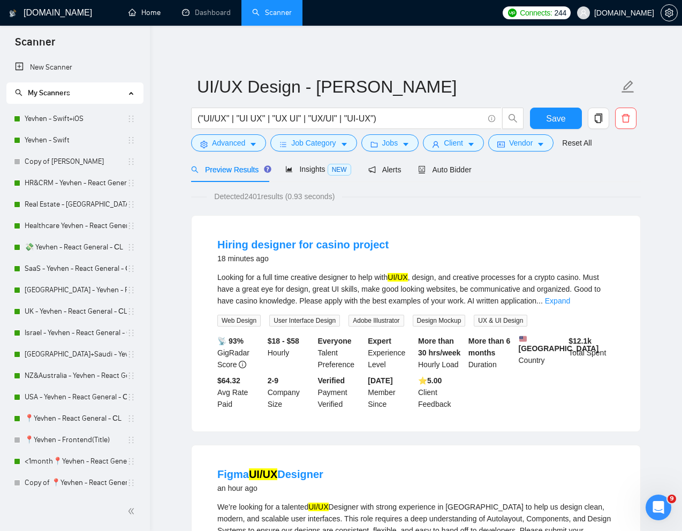
scroll to position [144, 0]
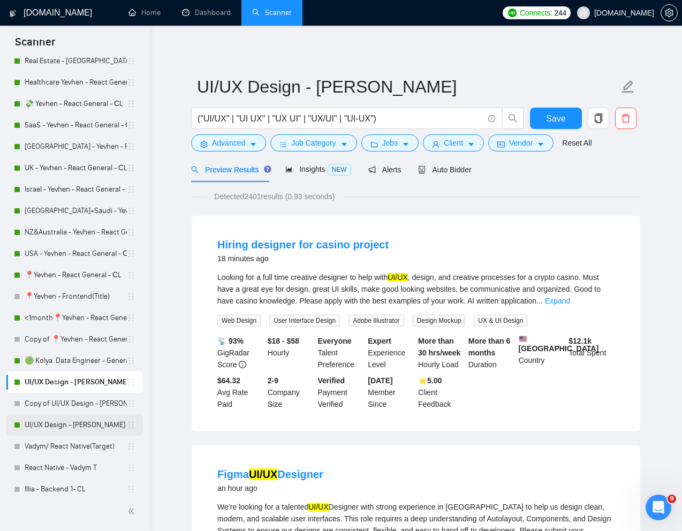
click at [44, 425] on link "UI/UX Design - [PERSON_NAME]" at bounding box center [76, 425] width 102 height 21
